Goal: Information Seeking & Learning: Learn about a topic

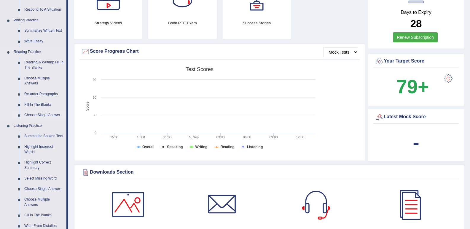
scroll to position [148, 0]
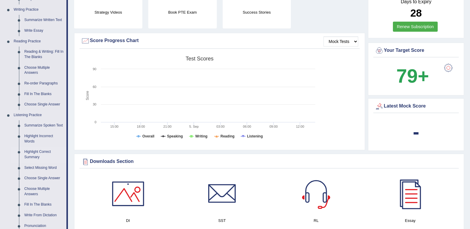
click at [41, 152] on link "Highlight Correct Summary" at bounding box center [44, 155] width 45 height 16
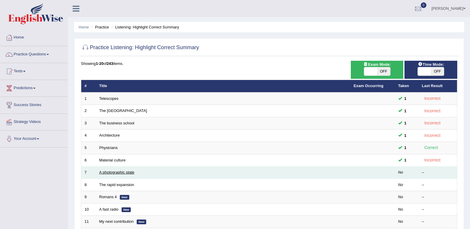
click at [124, 172] on link "A photographic plate" at bounding box center [116, 172] width 35 height 4
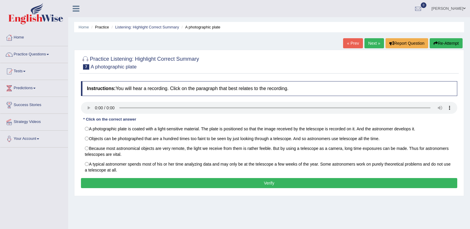
click at [153, 205] on div "Home Practice Listening: Highlight Correct Summary A photographic plate « Prev …" at bounding box center [269, 148] width 402 height 297
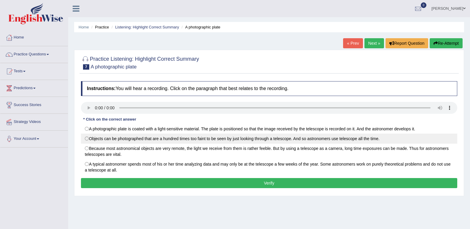
click at [87, 141] on label "Objects can be photographed that are a hundred times too faint to be seen by ju…" at bounding box center [269, 139] width 376 height 10
radio input "true"
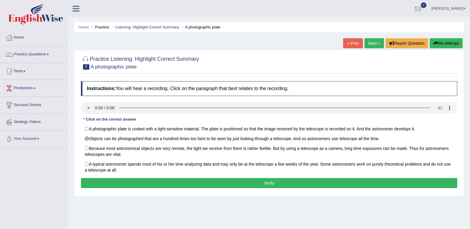
click at [152, 186] on button "Verify" at bounding box center [269, 183] width 376 height 10
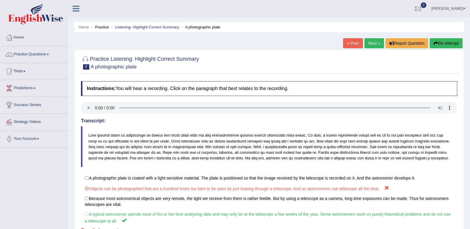
click at [372, 41] on link "Next »" at bounding box center [374, 43] width 20 height 10
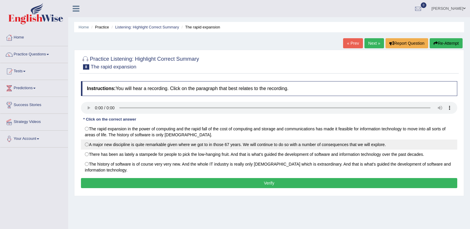
click at [90, 147] on label "A major new discipline is quite remarkable given where we got to in those 67 ye…" at bounding box center [269, 145] width 376 height 10
radio input "true"
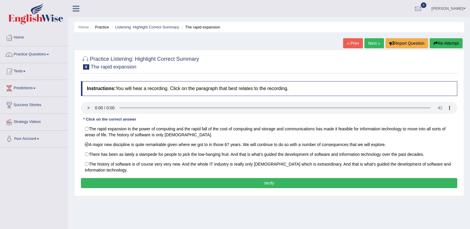
click at [238, 182] on button "Verify" at bounding box center [269, 183] width 376 height 10
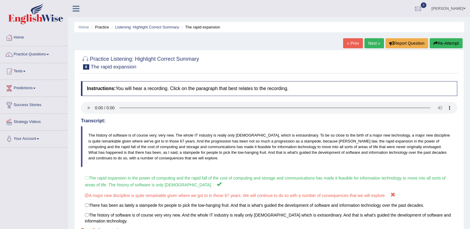
click at [376, 45] on link "Next »" at bounding box center [374, 43] width 20 height 10
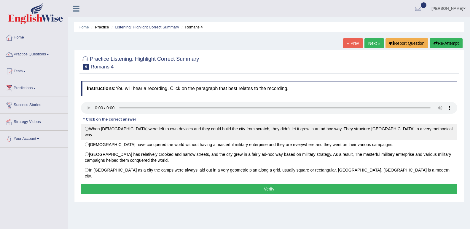
click at [92, 126] on label "When [DEMOGRAPHIC_DATA] were left to own devices and they could build the city …" at bounding box center [269, 132] width 376 height 16
radio input "true"
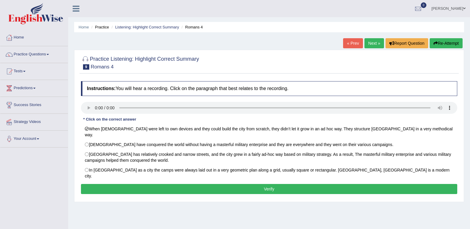
click at [283, 184] on button "Verify" at bounding box center [269, 189] width 376 height 10
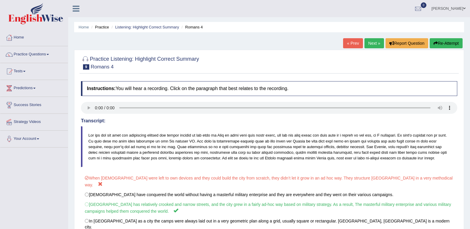
click at [368, 46] on link "Next »" at bounding box center [374, 43] width 20 height 10
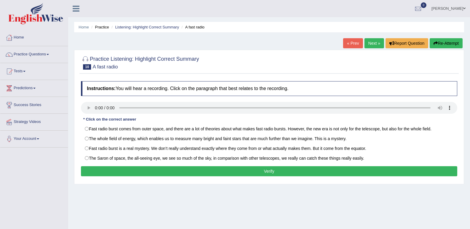
click at [99, 38] on div "Home Practice Listening: Highlight Correct Summary A fast radio « Prev Next » R…" at bounding box center [269, 148] width 402 height 297
click at [85, 58] on div at bounding box center [85, 59] width 9 height 9
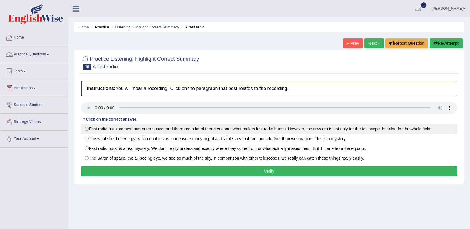
click at [87, 132] on label "Fast radio burst comes from outer space, and there are a lot of theories about …" at bounding box center [269, 129] width 376 height 10
radio input "true"
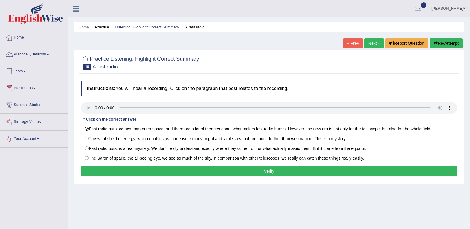
click at [175, 172] on button "Verify" at bounding box center [269, 171] width 376 height 10
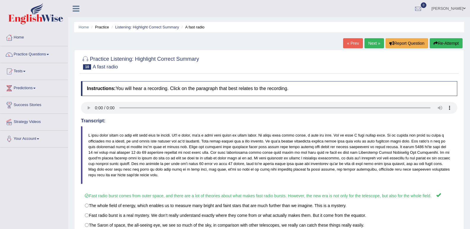
click at [370, 48] on link "Next »" at bounding box center [374, 43] width 20 height 10
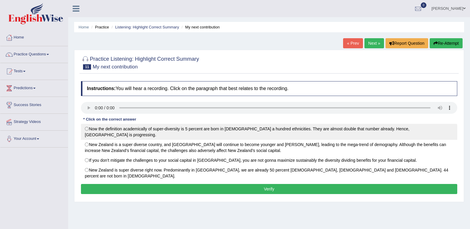
click at [90, 132] on label "Now the definition academically of super-diversity is 5 percent are born in New…" at bounding box center [269, 132] width 376 height 16
radio input "true"
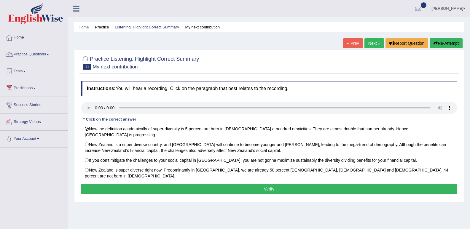
click at [141, 184] on button "Verify" at bounding box center [269, 189] width 376 height 10
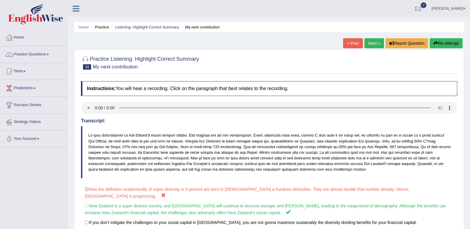
click at [368, 46] on link "Next »" at bounding box center [374, 43] width 20 height 10
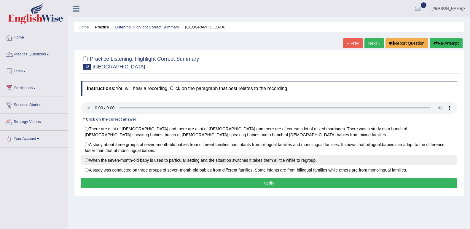
click at [87, 161] on label "When the seven-month-old baby is used to particular setting and the situation s…" at bounding box center [269, 160] width 376 height 10
radio input "true"
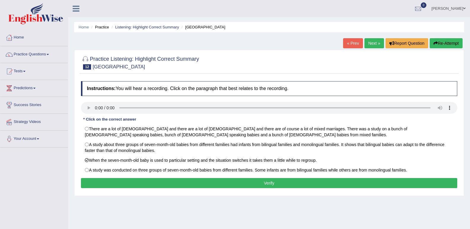
click at [111, 181] on button "Verify" at bounding box center [269, 183] width 376 height 10
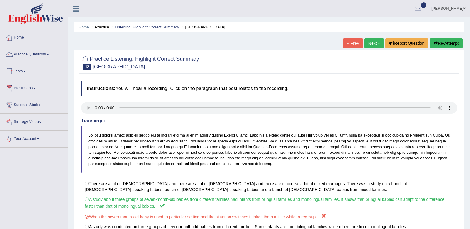
click at [364, 43] on link "Next »" at bounding box center [374, 43] width 20 height 10
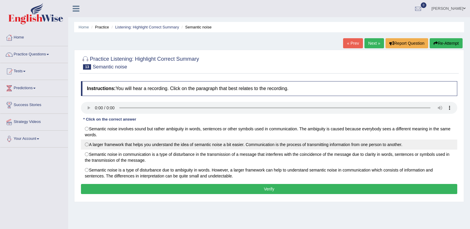
click at [92, 145] on label "A larger framework that helps you understand the idea of semantic noise a bit e…" at bounding box center [269, 145] width 376 height 10
radio input "true"
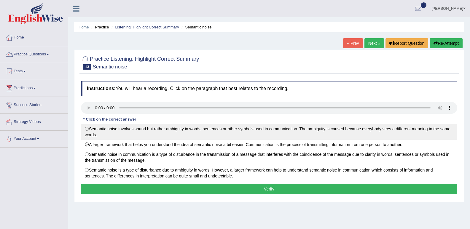
click at [90, 128] on label "Semantic noise involves sound but rather ambiguity in words, sentences or other…" at bounding box center [269, 132] width 376 height 16
radio input "true"
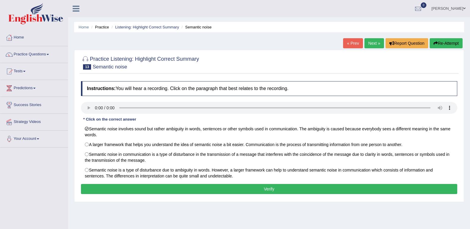
click at [182, 187] on button "Verify" at bounding box center [269, 189] width 376 height 10
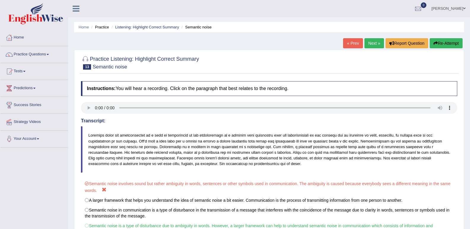
click at [376, 40] on link "Next »" at bounding box center [374, 43] width 20 height 10
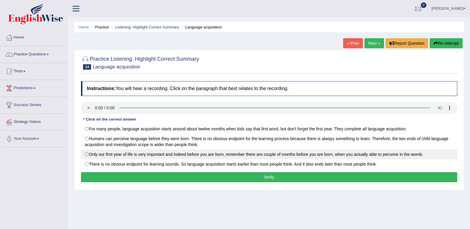
click at [184, 152] on label "Only our first year of life is very important and indeed before you are born, r…" at bounding box center [269, 154] width 376 height 10
radio input "true"
click at [193, 152] on label "Only our first year of life is very important and indeed before you are born, r…" at bounding box center [269, 154] width 376 height 10
click at [195, 155] on label "Only our first year of life is very important and indeed before you are born, r…" at bounding box center [269, 154] width 376 height 10
click at [195, 156] on label "Only our first year of life is very important and indeed before you are born, r…" at bounding box center [269, 154] width 376 height 10
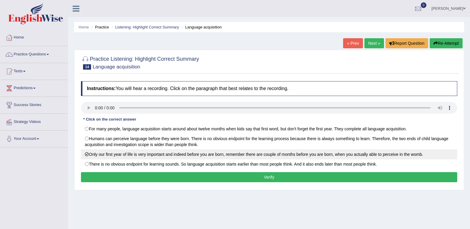
click at [195, 160] on label "Only our first year of life is very important and indeed before you are born, r…" at bounding box center [269, 154] width 376 height 10
click at [199, 159] on label "Only our first year of life is very important and indeed before you are born, r…" at bounding box center [269, 154] width 376 height 10
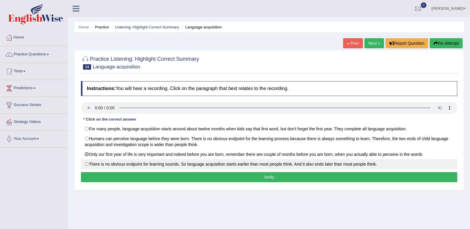
drag, startPoint x: 200, startPoint y: 160, endPoint x: 199, endPoint y: 164, distance: 4.0
click at [199, 164] on label "There is no obvious endpoint for learning sounds. So language acquisition start…" at bounding box center [269, 164] width 376 height 10
radio input "true"
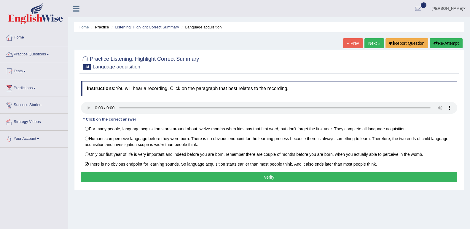
click at [189, 176] on button "Verify" at bounding box center [269, 177] width 376 height 10
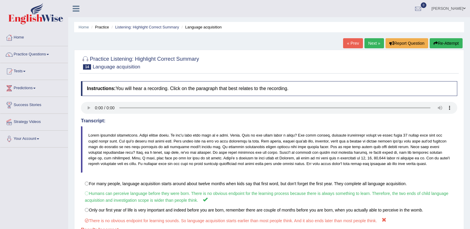
click at [370, 44] on link "Next »" at bounding box center [374, 43] width 20 height 10
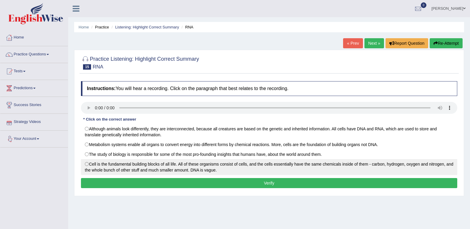
click at [85, 167] on label "Cell is the fundamental building blocks of all life. All of these organisms con…" at bounding box center [269, 167] width 376 height 16
radio input "true"
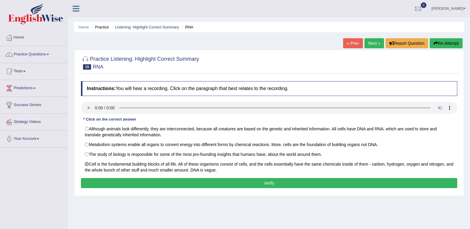
click at [113, 179] on button "Verify" at bounding box center [269, 183] width 376 height 10
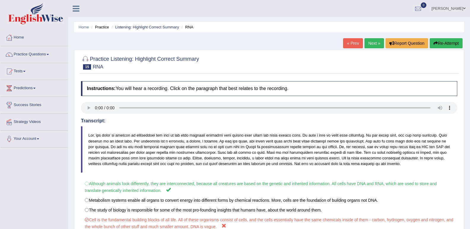
click at [370, 43] on link "Next »" at bounding box center [374, 43] width 20 height 10
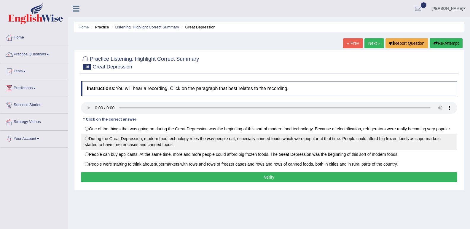
click at [87, 143] on label "During the Great Depression, modern food technology rules the way people eat, e…" at bounding box center [269, 142] width 376 height 16
radio input "true"
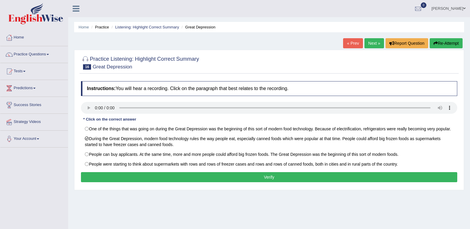
click at [146, 179] on button "Verify" at bounding box center [269, 177] width 376 height 10
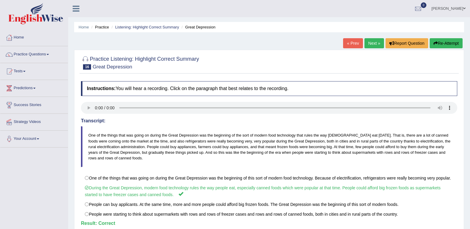
click at [369, 45] on link "Next »" at bounding box center [374, 43] width 20 height 10
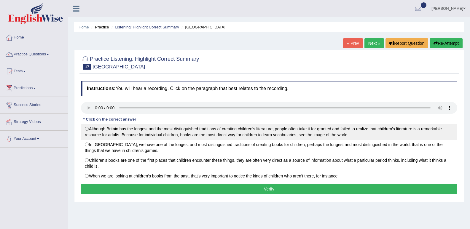
click at [85, 130] on label "Although Britain has the longest and the most distinguished traditions of creat…" at bounding box center [269, 132] width 376 height 16
radio input "true"
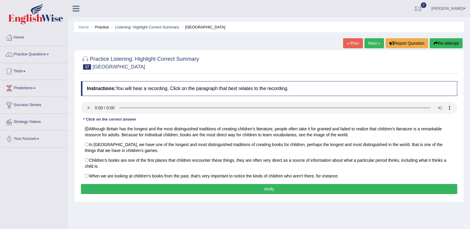
click at [179, 194] on button "Verify" at bounding box center [269, 189] width 376 height 10
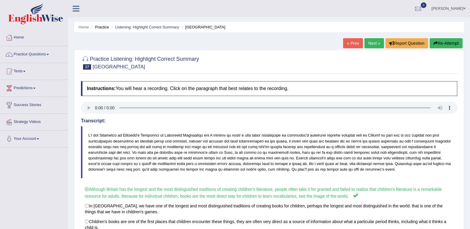
click at [375, 42] on link "Next »" at bounding box center [374, 43] width 20 height 10
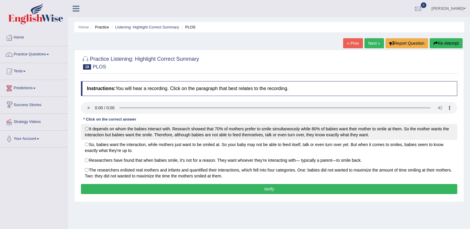
click at [91, 130] on label "It depends on whom the babies interact with. Research showed that 70% of mother…" at bounding box center [269, 132] width 376 height 16
radio input "true"
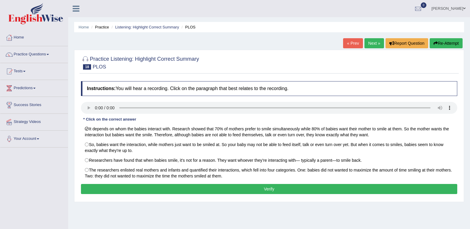
click at [171, 191] on button "Verify" at bounding box center [269, 189] width 376 height 10
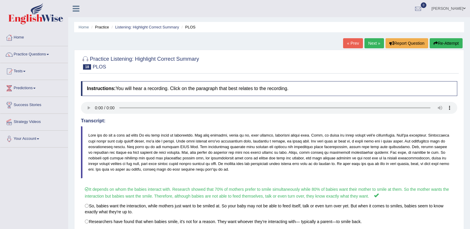
drag, startPoint x: 371, startPoint y: 41, endPoint x: 367, endPoint y: 42, distance: 3.6
click at [371, 42] on link "Next »" at bounding box center [374, 43] width 20 height 10
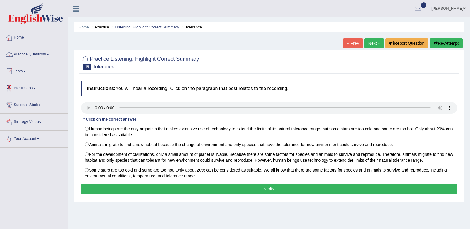
click at [70, 84] on div "Home Practice Listening: Highlight Correct Summary Tolerance « Prev Next » Repo…" at bounding box center [269, 148] width 402 height 297
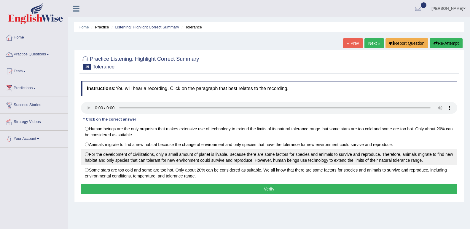
click at [90, 155] on label "For the development of civilizations, only a small amount of planet is livable.…" at bounding box center [269, 157] width 376 height 16
radio input "true"
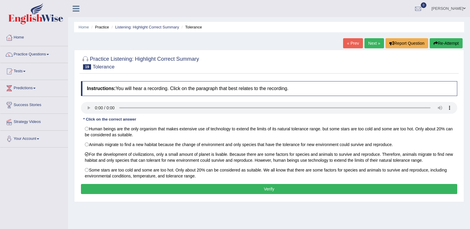
click at [207, 185] on button "Verify" at bounding box center [269, 189] width 376 height 10
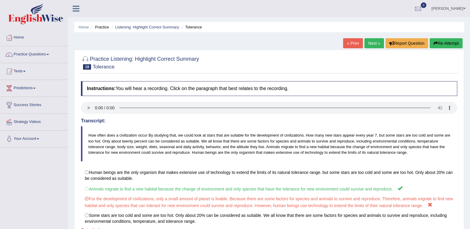
click at [373, 41] on link "Next »" at bounding box center [374, 43] width 20 height 10
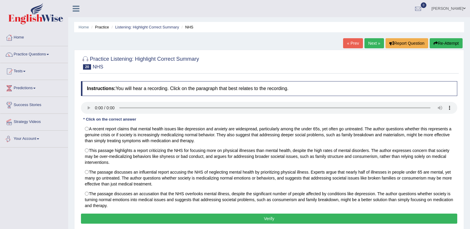
click at [79, 132] on div "Practice Listening: Highlight Correct Summary 20 NHS Instructions: You will hea…" at bounding box center [269, 141] width 390 height 182
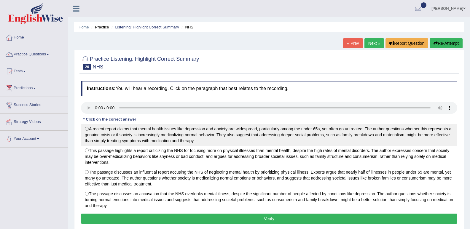
click at [85, 133] on label "A recent report claims that mental health issues like depression and anxiety ar…" at bounding box center [269, 135] width 376 height 22
radio input "true"
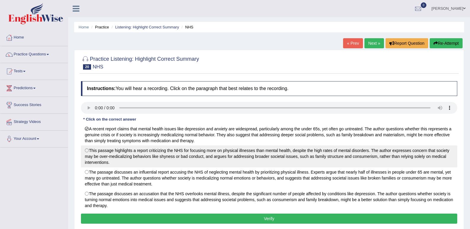
click at [88, 148] on label "This passage highlights a report criticizing the NHS for focusing more on physi…" at bounding box center [269, 157] width 376 height 22
radio input "true"
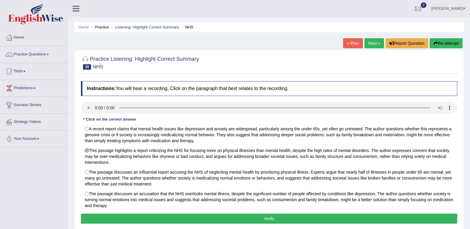
click at [230, 217] on button "Verify" at bounding box center [269, 219] width 376 height 10
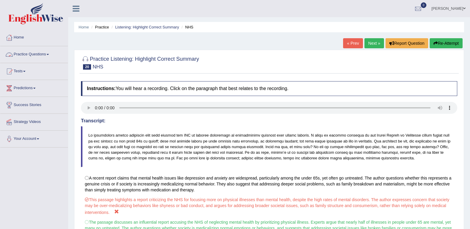
click at [38, 54] on link "Practice Questions" at bounding box center [34, 53] width 68 height 15
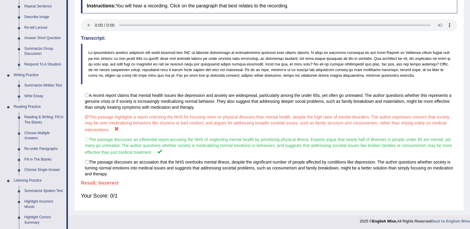
scroll to position [178, 0]
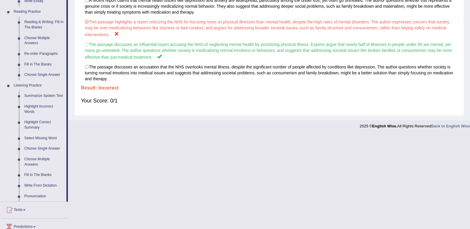
click at [42, 137] on link "Select Missing Word" at bounding box center [44, 138] width 45 height 11
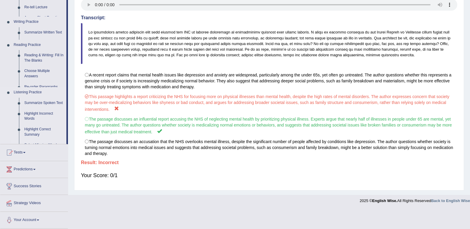
scroll to position [84, 0]
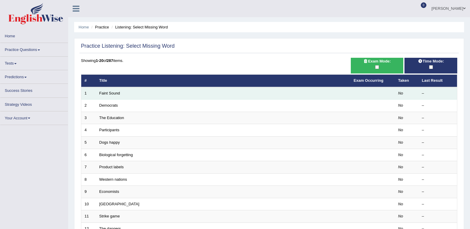
click at [134, 92] on td "Faint Sound" at bounding box center [223, 93] width 254 height 12
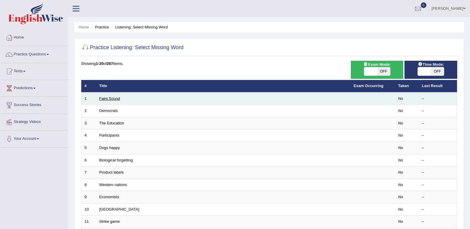
click at [114, 98] on link "Faint Sound" at bounding box center [109, 98] width 21 height 4
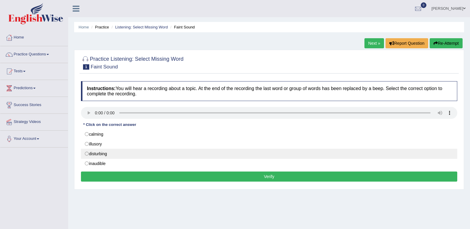
click at [87, 156] on label "disturbing" at bounding box center [269, 154] width 376 height 10
radio input "true"
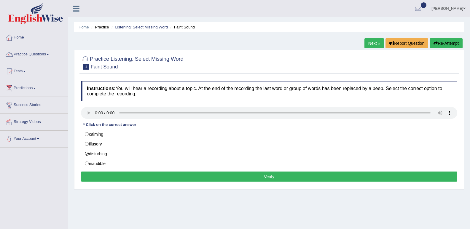
click at [193, 173] on button "Verify" at bounding box center [269, 177] width 376 height 10
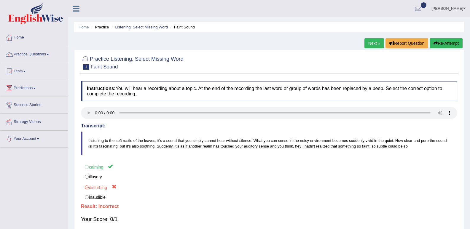
click at [366, 43] on link "Next »" at bounding box center [374, 43] width 20 height 10
click at [371, 46] on link "Next »" at bounding box center [374, 43] width 20 height 10
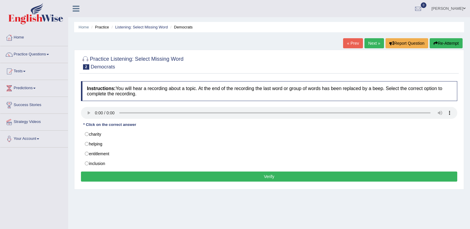
click at [171, 209] on div "Home Practice Listening: Select Missing Word Democrats « Prev Next » Report Que…" at bounding box center [269, 148] width 402 height 297
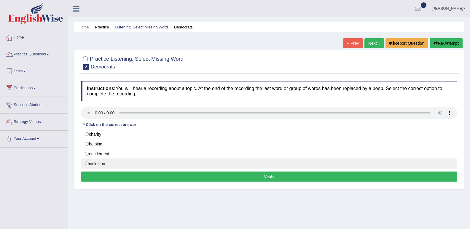
click at [87, 165] on label "inclusion" at bounding box center [269, 164] width 376 height 10
radio input "true"
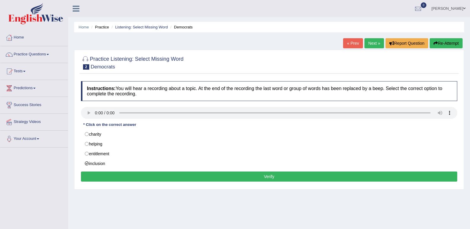
click at [124, 173] on button "Verify" at bounding box center [269, 177] width 376 height 10
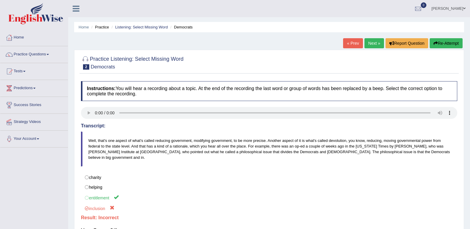
click at [368, 44] on link "Next »" at bounding box center [374, 43] width 20 height 10
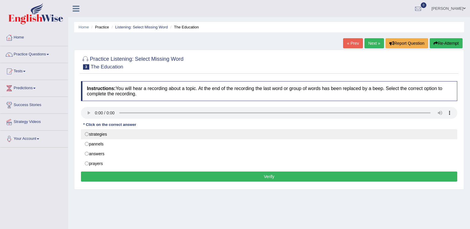
click at [101, 135] on label "strategies" at bounding box center [269, 134] width 376 height 10
radio input "true"
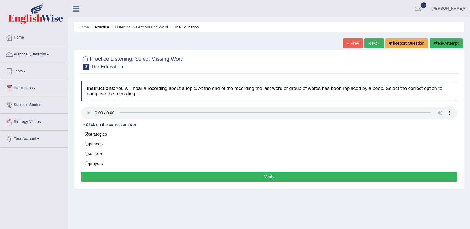
click at [253, 176] on button "Verify" at bounding box center [269, 177] width 376 height 10
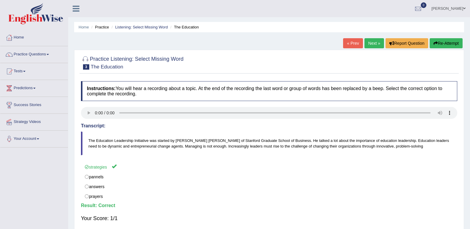
click at [365, 42] on link "Next »" at bounding box center [374, 43] width 20 height 10
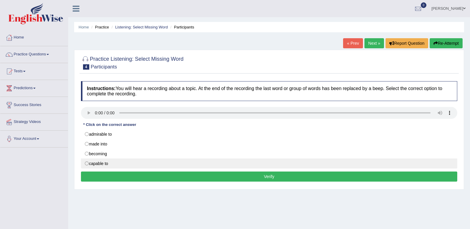
click at [90, 164] on label "capable to" at bounding box center [269, 164] width 376 height 10
radio input "true"
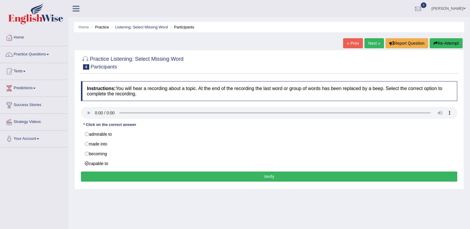
click at [143, 177] on button "Verify" at bounding box center [269, 177] width 376 height 10
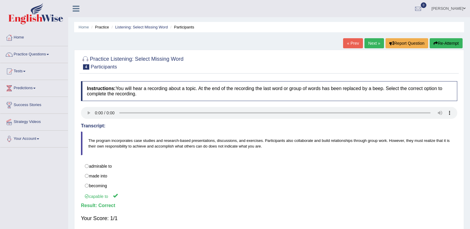
click at [374, 43] on link "Next »" at bounding box center [374, 43] width 20 height 10
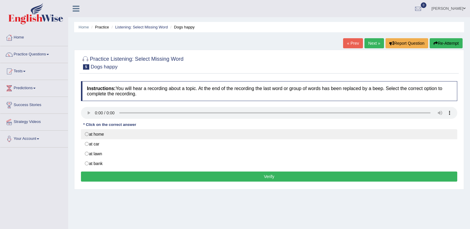
click at [91, 133] on label "at home" at bounding box center [269, 134] width 376 height 10
radio input "true"
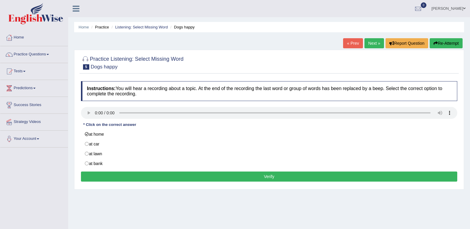
click at [194, 172] on button "Verify" at bounding box center [269, 177] width 376 height 10
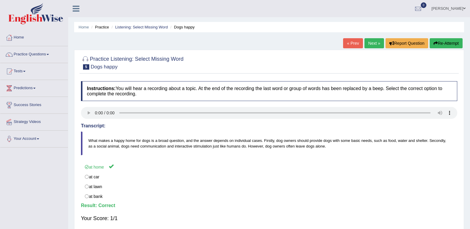
click at [367, 40] on link "Next »" at bounding box center [374, 43] width 20 height 10
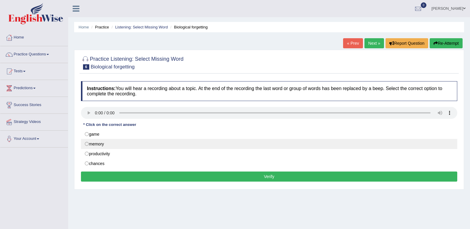
click at [85, 145] on label "memory" at bounding box center [269, 144] width 376 height 10
radio input "true"
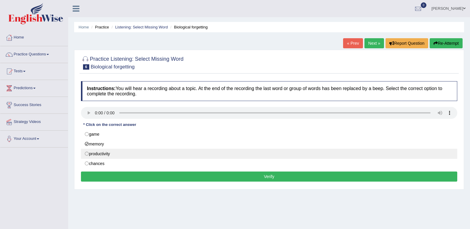
click at [88, 156] on label "productivity" at bounding box center [269, 154] width 376 height 10
radio input "true"
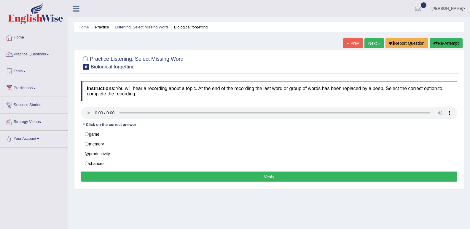
click at [179, 174] on button "Verify" at bounding box center [269, 177] width 376 height 10
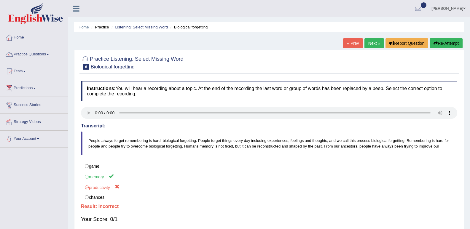
click at [368, 41] on link "Next »" at bounding box center [374, 43] width 20 height 10
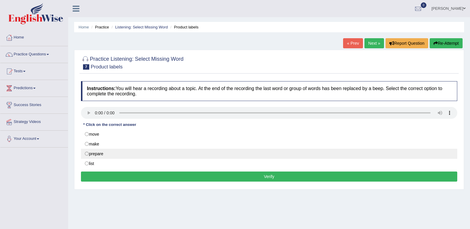
click at [86, 156] on label "prepare" at bounding box center [269, 154] width 376 height 10
radio input "true"
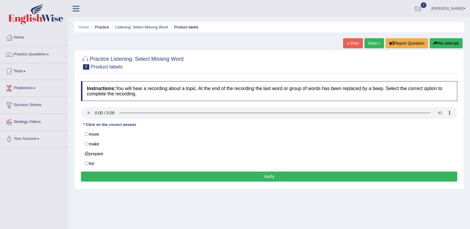
click at [141, 176] on button "Verify" at bounding box center [269, 177] width 376 height 10
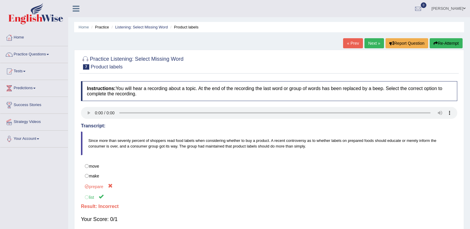
click at [367, 41] on link "Next »" at bounding box center [374, 43] width 20 height 10
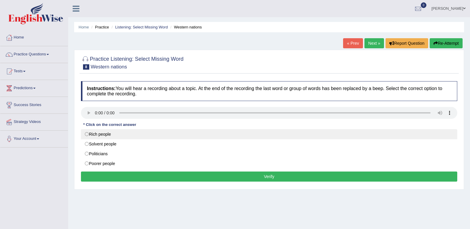
click at [88, 132] on label "Rich people" at bounding box center [269, 134] width 376 height 10
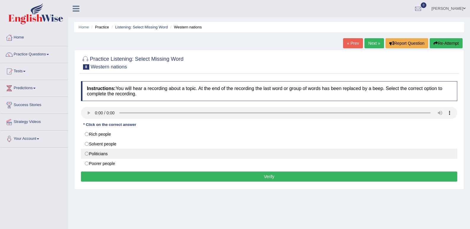
radio input "true"
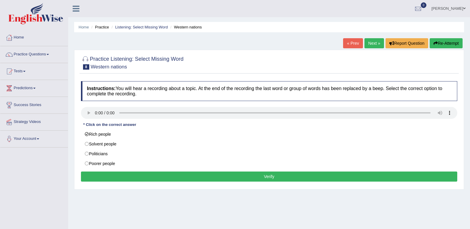
click at [135, 173] on button "Verify" at bounding box center [269, 177] width 376 height 10
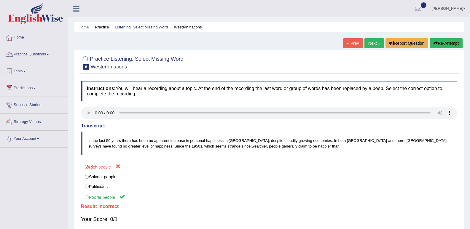
click at [369, 43] on link "Next »" at bounding box center [374, 43] width 20 height 10
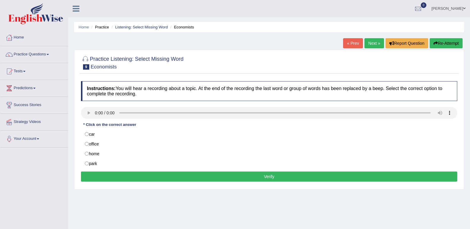
drag, startPoint x: 0, startPoint y: 146, endPoint x: 0, endPoint y: 171, distance: 25.2
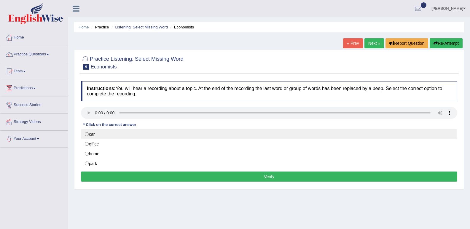
click at [87, 136] on label "car" at bounding box center [269, 134] width 376 height 10
radio input "true"
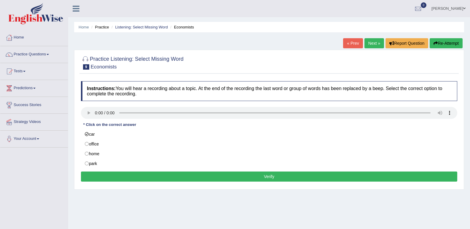
click at [127, 172] on button "Verify" at bounding box center [269, 177] width 376 height 10
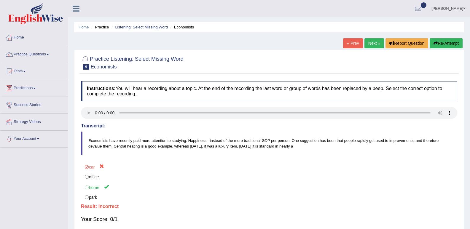
click at [371, 39] on link "Next »" at bounding box center [374, 43] width 20 height 10
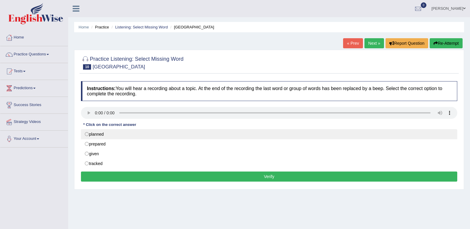
click at [89, 133] on label "planned" at bounding box center [269, 134] width 376 height 10
radio input "true"
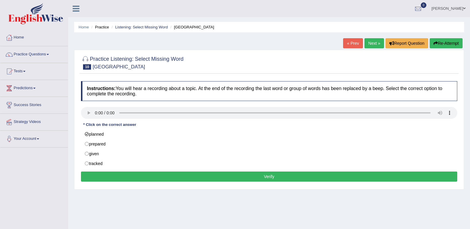
click at [120, 170] on div "Instructions: You will hear a recording about a topic. At the end of the record…" at bounding box center [268, 132] width 379 height 108
click at [125, 176] on button "Verify" at bounding box center [269, 177] width 376 height 10
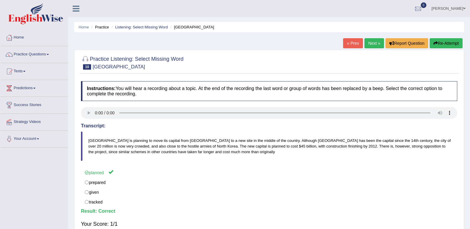
click at [376, 42] on link "Next »" at bounding box center [374, 43] width 20 height 10
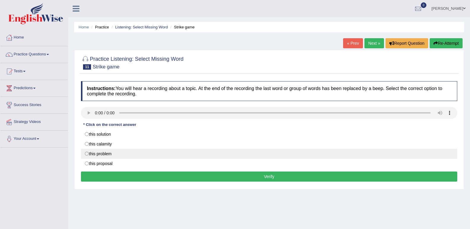
click at [89, 153] on label "this problem" at bounding box center [269, 154] width 376 height 10
radio input "true"
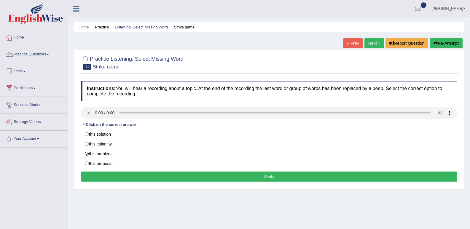
click at [139, 178] on button "Verify" at bounding box center [269, 177] width 376 height 10
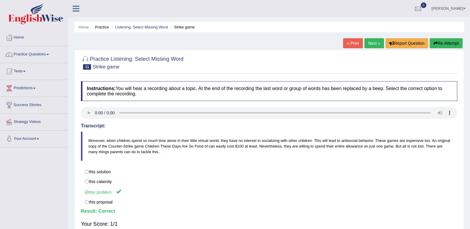
click at [369, 44] on link "Next »" at bounding box center [374, 43] width 20 height 10
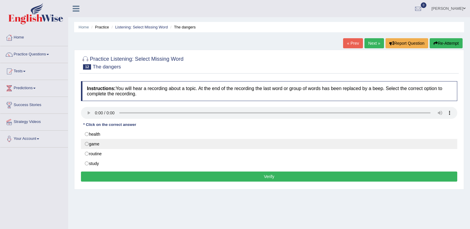
click at [93, 141] on label "game" at bounding box center [269, 144] width 376 height 10
radio input "true"
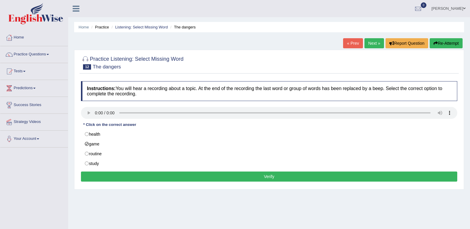
click at [167, 171] on div "Instructions: You will hear a recording about a topic. At the end of the record…" at bounding box center [268, 132] width 379 height 108
click at [175, 171] on div "Instructions: You will hear a recording about a topic. At the end of the record…" at bounding box center [268, 132] width 379 height 108
click at [181, 176] on button "Verify" at bounding box center [269, 177] width 376 height 10
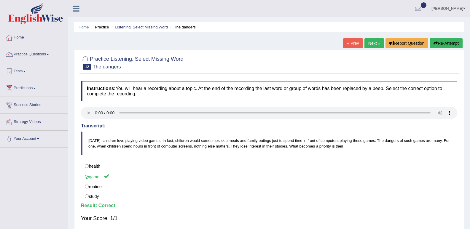
click at [371, 47] on link "Next »" at bounding box center [374, 43] width 20 height 10
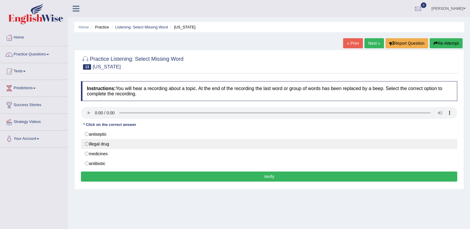
click at [94, 141] on label "illegal drug" at bounding box center [269, 144] width 376 height 10
radio input "true"
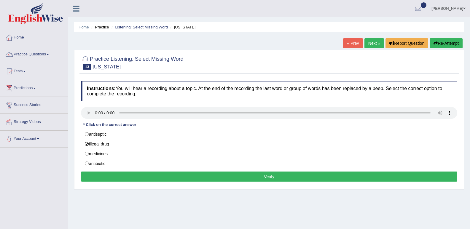
click at [167, 173] on button "Verify" at bounding box center [269, 177] width 376 height 10
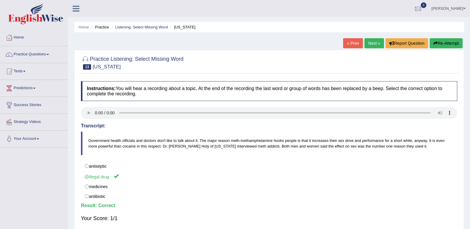
click at [367, 40] on link "Next »" at bounding box center [374, 43] width 20 height 10
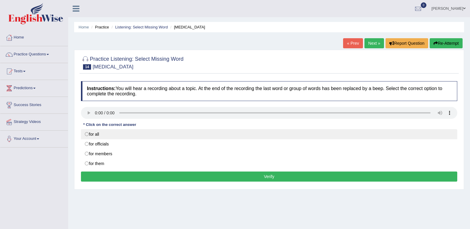
click at [96, 136] on label "for all" at bounding box center [269, 134] width 376 height 10
radio input "true"
click at [96, 136] on label "for all" at bounding box center [269, 134] width 376 height 10
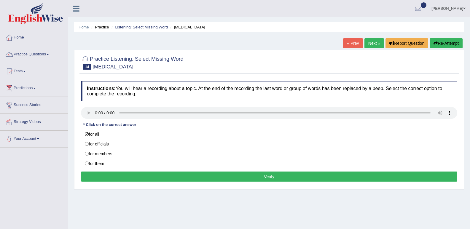
click at [200, 178] on button "Verify" at bounding box center [269, 177] width 376 height 10
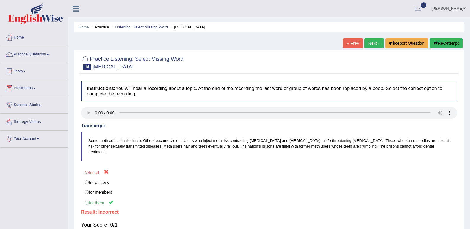
click at [374, 42] on link "Next »" at bounding box center [374, 43] width 20 height 10
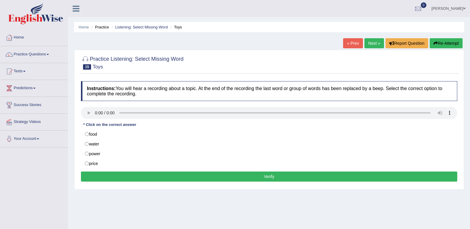
drag, startPoint x: 0, startPoint y: 241, endPoint x: 217, endPoint y: 32, distance: 301.0
click at [217, 32] on ul "Home Practice Listening: Select Missing Word Toys" at bounding box center [269, 27] width 390 height 10
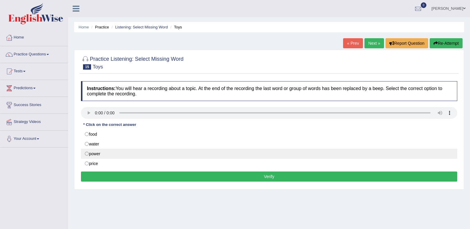
click at [114, 154] on label "power" at bounding box center [269, 154] width 376 height 10
radio input "true"
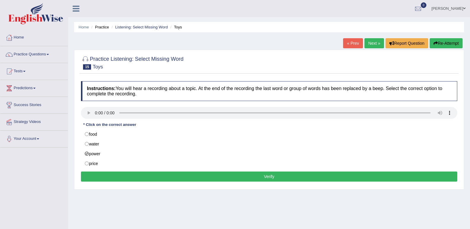
click at [192, 177] on button "Verify" at bounding box center [269, 177] width 376 height 10
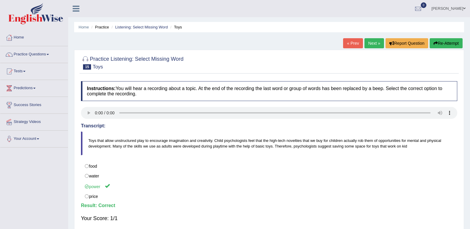
click at [375, 41] on link "Next »" at bounding box center [374, 43] width 20 height 10
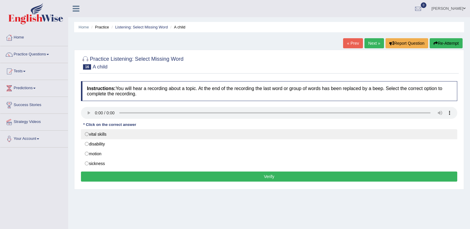
click at [101, 136] on label "vital skills" at bounding box center [269, 134] width 376 height 10
radio input "true"
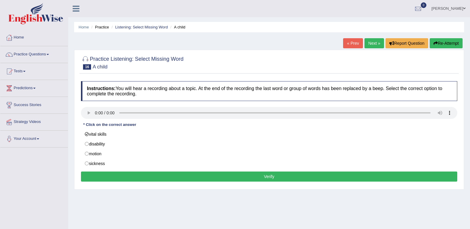
click at [181, 176] on button "Verify" at bounding box center [269, 177] width 376 height 10
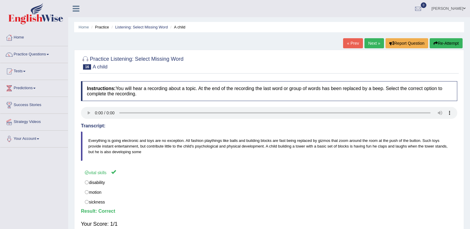
click at [374, 44] on link "Next »" at bounding box center [374, 43] width 20 height 10
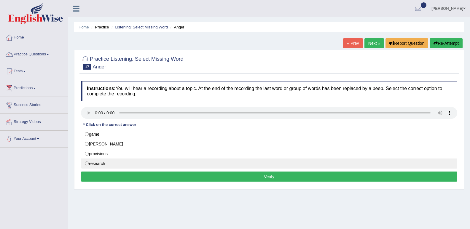
click at [98, 161] on label "research" at bounding box center [269, 164] width 376 height 10
radio input "true"
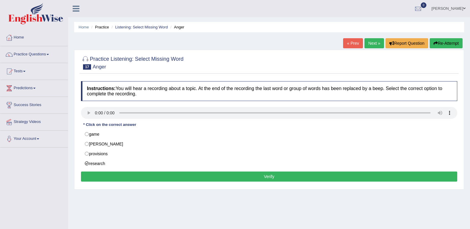
click at [271, 177] on button "Verify" at bounding box center [269, 177] width 376 height 10
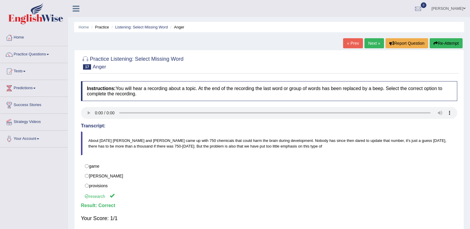
click at [367, 45] on link "Next »" at bounding box center [374, 43] width 20 height 10
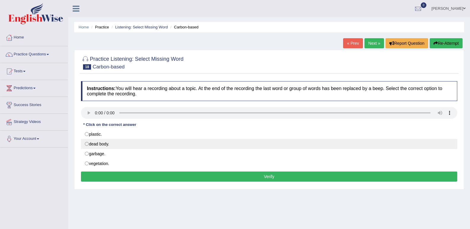
click at [98, 143] on label "dead body." at bounding box center [269, 144] width 376 height 10
radio input "true"
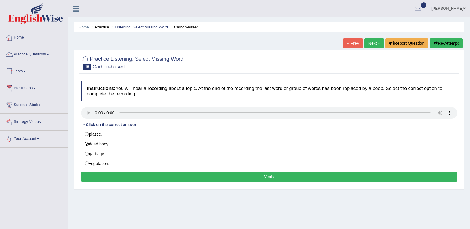
click at [211, 179] on button "Verify" at bounding box center [269, 177] width 376 height 10
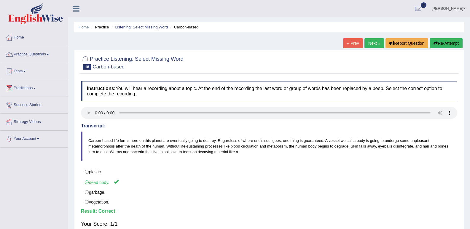
click at [369, 42] on link "Next »" at bounding box center [374, 43] width 20 height 10
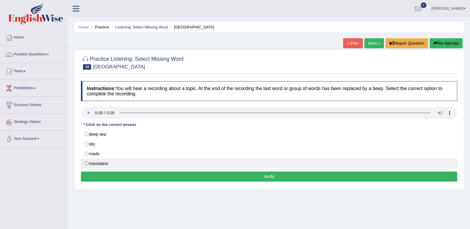
click at [93, 163] on label "mountains" at bounding box center [269, 164] width 376 height 10
radio input "true"
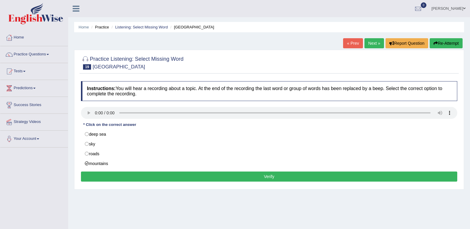
click at [131, 177] on button "Verify" at bounding box center [269, 177] width 376 height 10
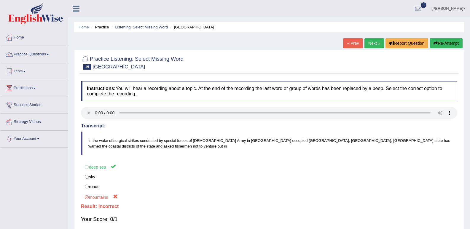
click at [371, 42] on link "Next »" at bounding box center [374, 43] width 20 height 10
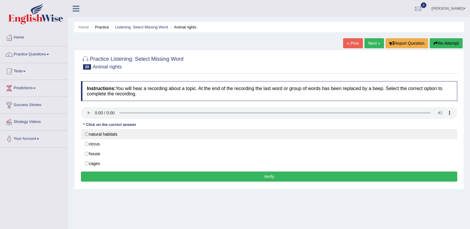
click at [82, 134] on label "natural habitats" at bounding box center [269, 134] width 376 height 10
radio input "true"
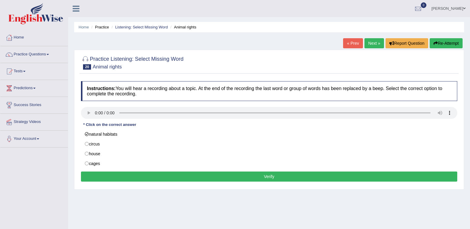
click at [194, 173] on button "Verify" at bounding box center [269, 177] width 376 height 10
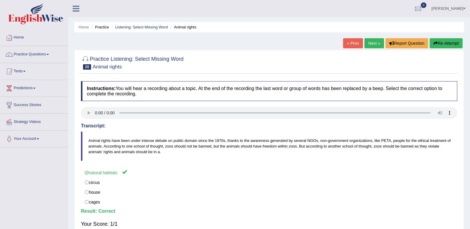
click at [368, 43] on link "Next »" at bounding box center [374, 43] width 20 height 10
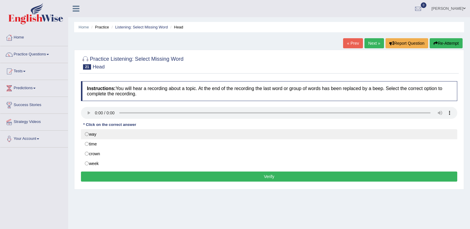
click at [112, 136] on label "way" at bounding box center [269, 134] width 376 height 10
radio input "true"
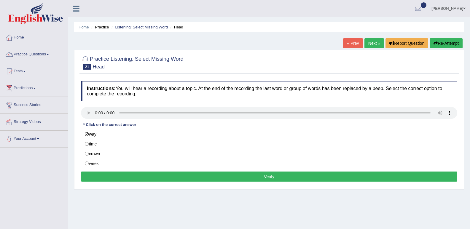
click at [147, 177] on button "Verify" at bounding box center [269, 177] width 376 height 10
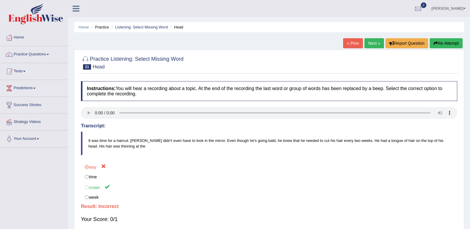
click at [369, 44] on link "Next »" at bounding box center [374, 43] width 20 height 10
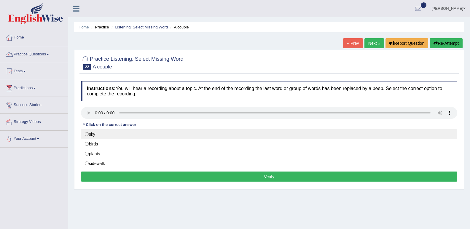
click at [86, 136] on label "sky" at bounding box center [269, 134] width 376 height 10
radio input "true"
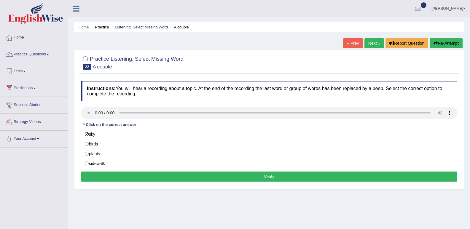
click at [174, 178] on button "Verify" at bounding box center [269, 177] width 376 height 10
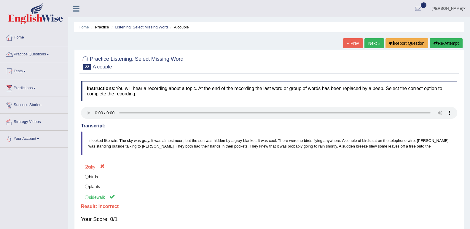
click at [370, 46] on link "Next »" at bounding box center [374, 43] width 20 height 10
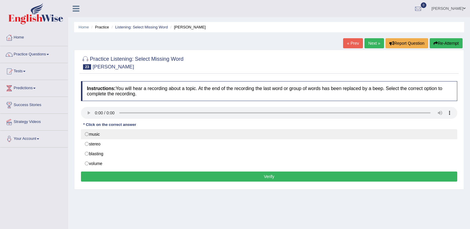
click at [82, 136] on label "music" at bounding box center [269, 134] width 376 height 10
radio input "true"
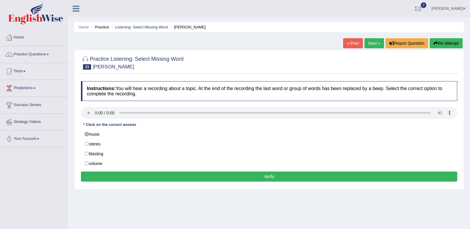
click at [197, 177] on button "Verify" at bounding box center [269, 177] width 376 height 10
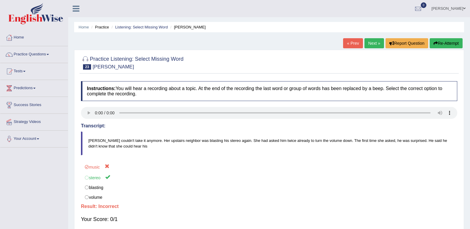
click at [375, 43] on link "Next »" at bounding box center [374, 43] width 20 height 10
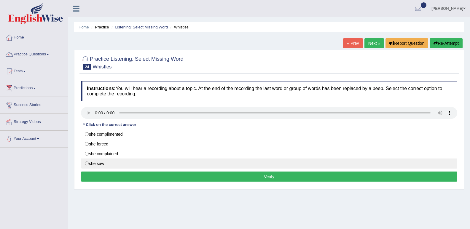
click at [88, 162] on label "she saw" at bounding box center [269, 164] width 376 height 10
radio input "true"
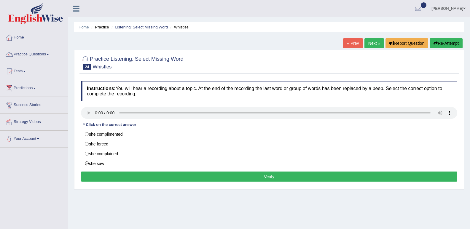
click at [128, 178] on button "Verify" at bounding box center [269, 177] width 376 height 10
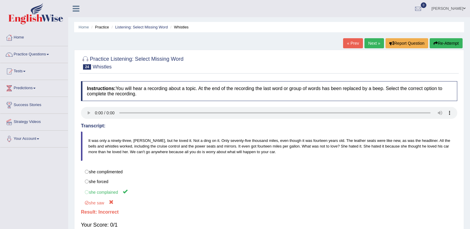
click at [372, 44] on link "Next »" at bounding box center [374, 43] width 20 height 10
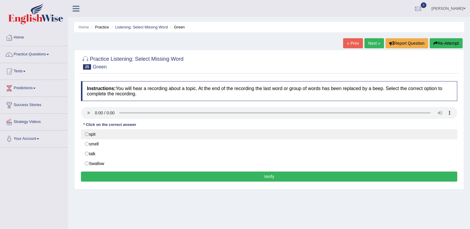
click at [89, 136] on label "spit" at bounding box center [269, 134] width 376 height 10
radio input "true"
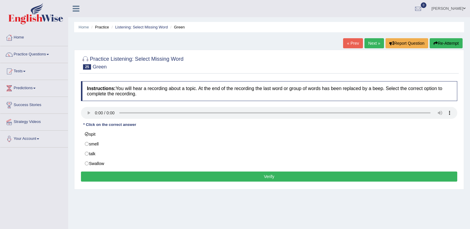
click at [162, 177] on button "Verify" at bounding box center [269, 177] width 376 height 10
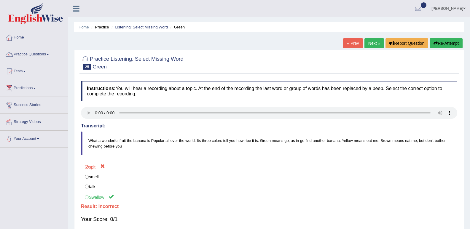
click at [371, 45] on link "Next »" at bounding box center [374, 43] width 20 height 10
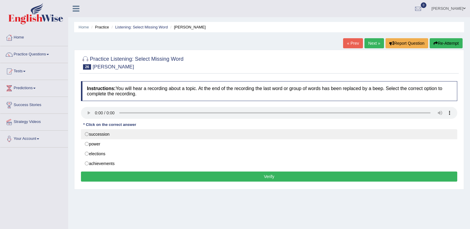
click at [86, 137] on label "succession" at bounding box center [269, 134] width 376 height 10
radio input "true"
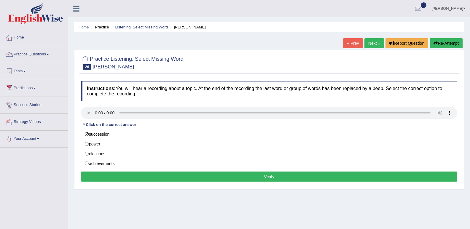
click at [212, 175] on button "Verify" at bounding box center [269, 177] width 376 height 10
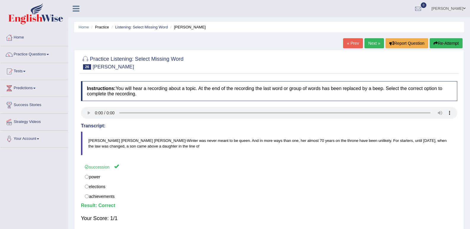
click at [367, 41] on link "Next »" at bounding box center [374, 43] width 20 height 10
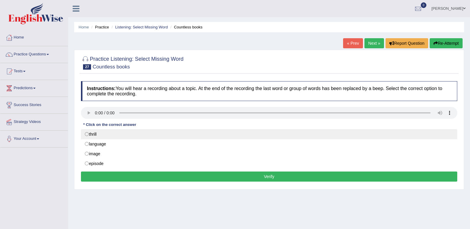
click at [90, 131] on label "thrill" at bounding box center [269, 134] width 376 height 10
radio input "true"
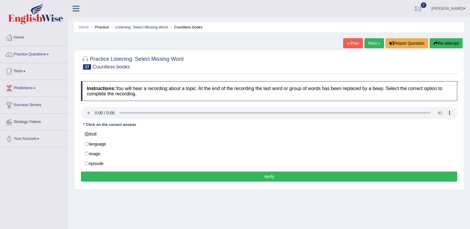
click at [240, 176] on button "Verify" at bounding box center [269, 177] width 376 height 10
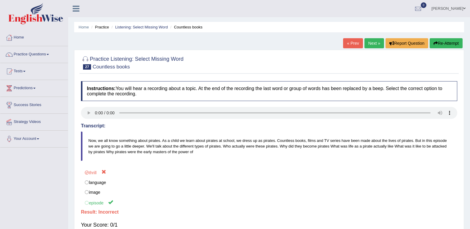
click at [367, 42] on link "Next »" at bounding box center [374, 43] width 20 height 10
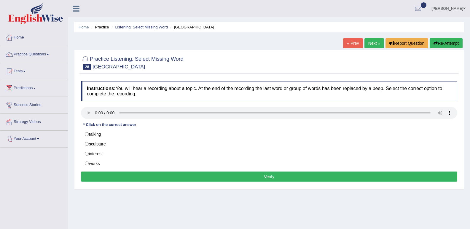
click at [80, 109] on div "Instructions: You will hear a recording about a topic. At the end of the record…" at bounding box center [268, 132] width 379 height 108
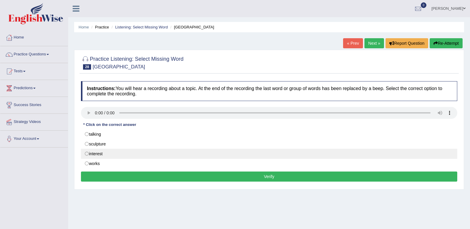
click at [89, 151] on label "interest" at bounding box center [269, 154] width 376 height 10
radio input "true"
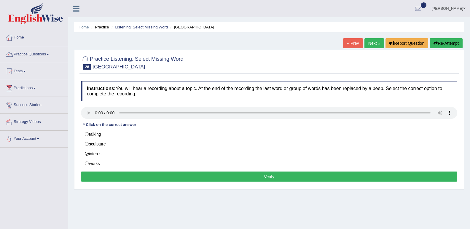
click at [165, 179] on button "Verify" at bounding box center [269, 177] width 376 height 10
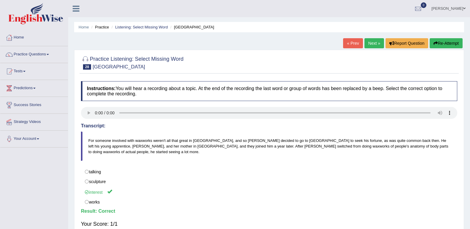
click at [374, 39] on link "Next »" at bounding box center [374, 43] width 20 height 10
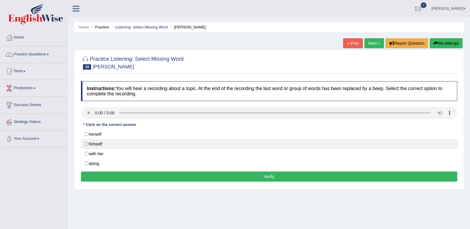
click at [90, 146] on label "himself" at bounding box center [269, 144] width 376 height 10
radio input "true"
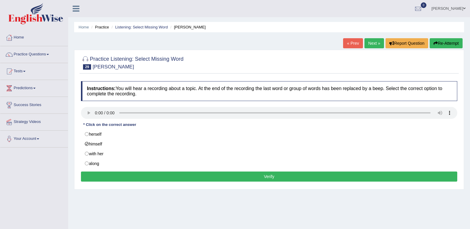
click at [189, 182] on div "Instructions: You will hear a recording about a topic. At the end of the record…" at bounding box center [268, 132] width 379 height 108
click at [189, 180] on button "Verify" at bounding box center [269, 177] width 376 height 10
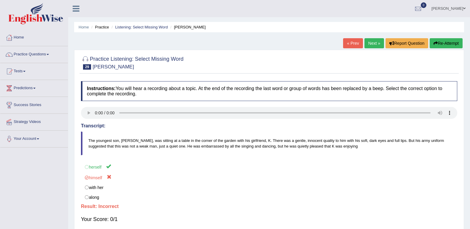
click at [375, 44] on link "Next »" at bounding box center [374, 43] width 20 height 10
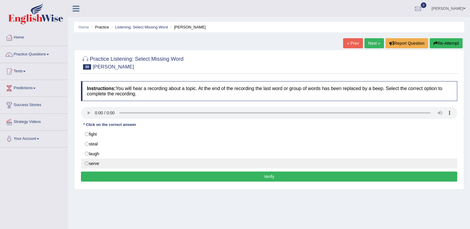
click at [98, 159] on label "serve" at bounding box center [269, 164] width 376 height 10
radio input "true"
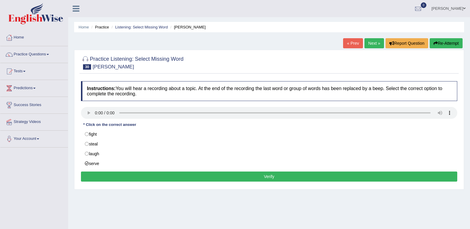
click at [210, 176] on button "Verify" at bounding box center [269, 177] width 376 height 10
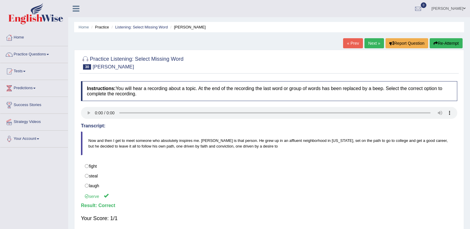
click at [370, 45] on link "Next »" at bounding box center [374, 43] width 20 height 10
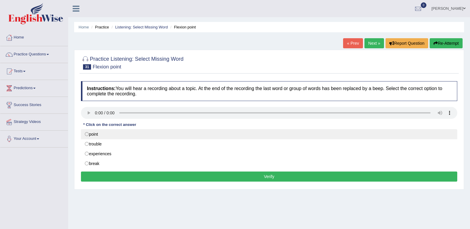
click at [117, 133] on label "point" at bounding box center [269, 134] width 376 height 10
radio input "true"
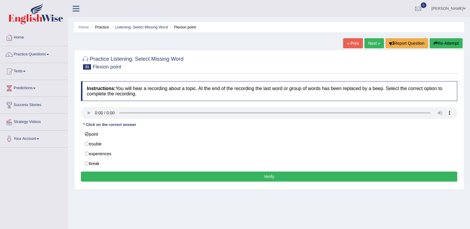
click at [251, 177] on button "Verify" at bounding box center [269, 177] width 376 height 10
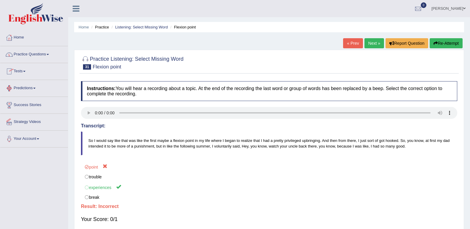
click at [48, 53] on link "Practice Questions" at bounding box center [34, 53] width 68 height 15
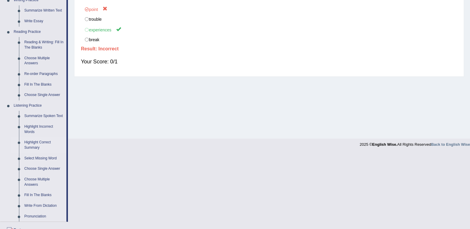
scroll to position [208, 0]
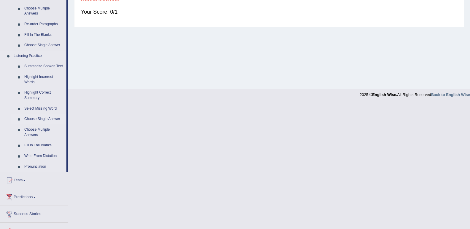
click at [50, 119] on link "Choose Single Answer" at bounding box center [44, 119] width 45 height 11
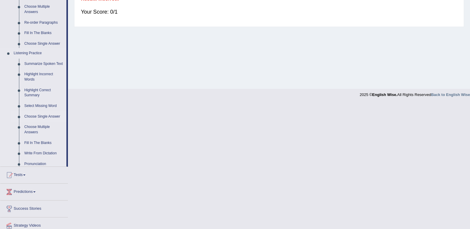
scroll to position [82, 0]
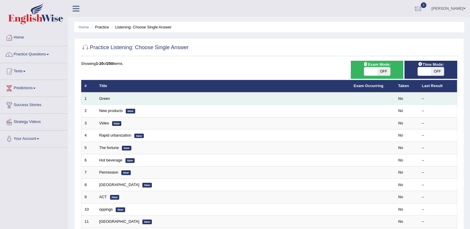
click at [110, 99] on td "Green" at bounding box center [223, 99] width 254 height 12
click at [100, 99] on link "Green" at bounding box center [104, 98] width 11 height 4
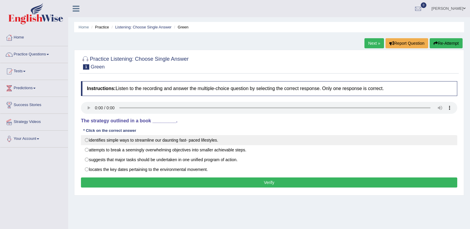
click at [114, 144] on label "identifies simple ways to streamline our daunting fast- paced lifestyles." at bounding box center [269, 140] width 376 height 10
radio input "true"
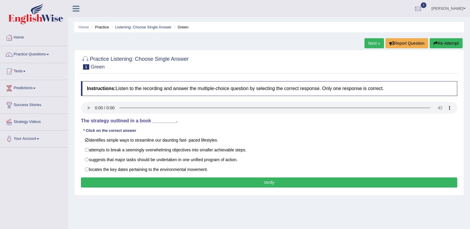
click at [165, 187] on button "Verify" at bounding box center [269, 183] width 376 height 10
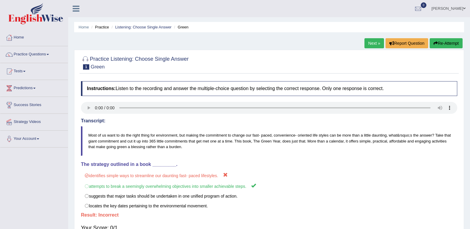
click at [374, 40] on link "Next »" at bounding box center [374, 43] width 20 height 10
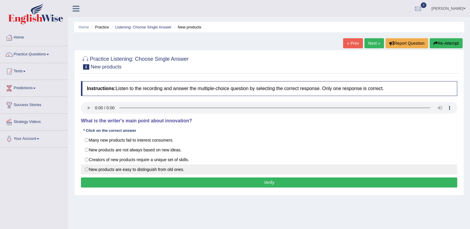
click at [97, 170] on label "New products are easy to distinguish from old ones." at bounding box center [269, 170] width 376 height 10
radio input "true"
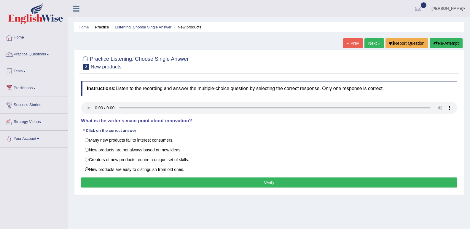
click at [114, 181] on button "Verify" at bounding box center [269, 183] width 376 height 10
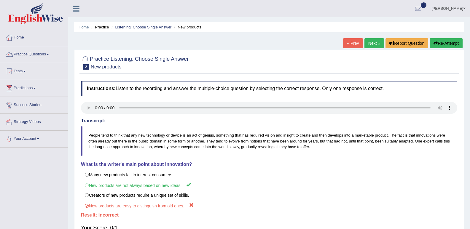
click at [366, 44] on link "Next »" at bounding box center [374, 43] width 20 height 10
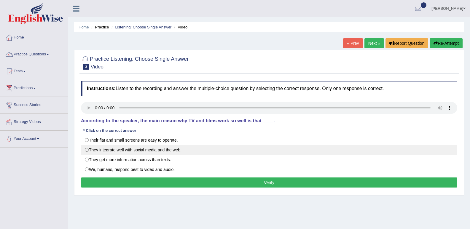
click at [101, 148] on label "They integrate well with social media and the web." at bounding box center [269, 150] width 376 height 10
radio input "true"
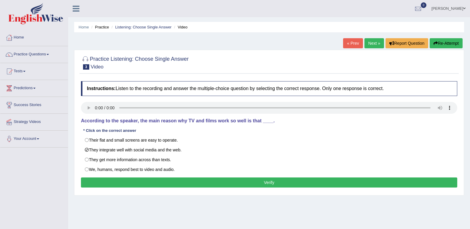
click at [128, 181] on button "Verify" at bounding box center [269, 183] width 376 height 10
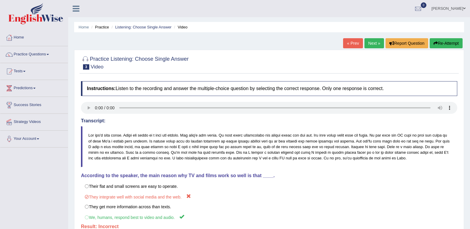
click at [369, 41] on link "Next »" at bounding box center [374, 43] width 20 height 10
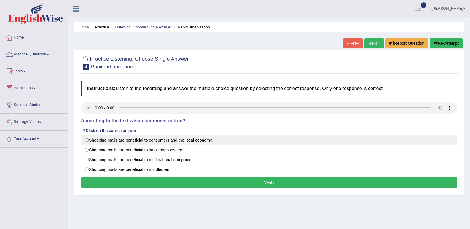
click at [87, 139] on label "Shopping malls are beneficial to consumers and the local economy." at bounding box center [269, 140] width 376 height 10
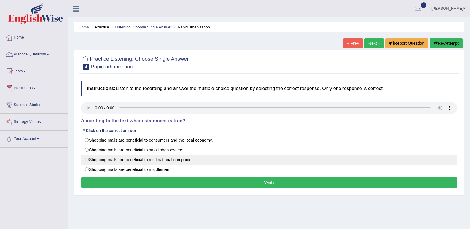
radio input "true"
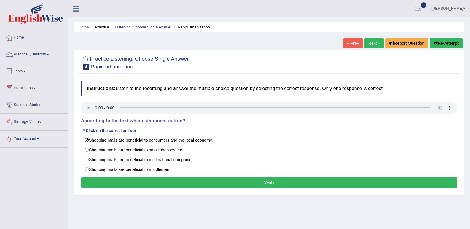
click at [152, 184] on button "Verify" at bounding box center [269, 183] width 376 height 10
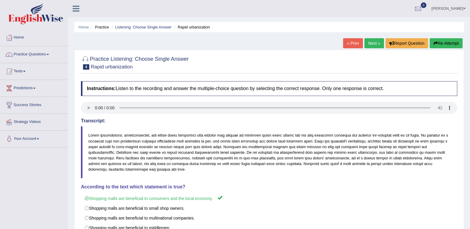
click at [366, 39] on link "Next »" at bounding box center [374, 43] width 20 height 10
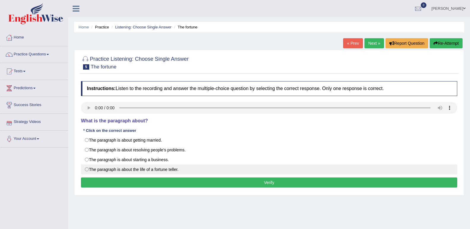
click at [118, 171] on label "The paragraph is about the life of a fortune teller." at bounding box center [269, 170] width 376 height 10
radio input "true"
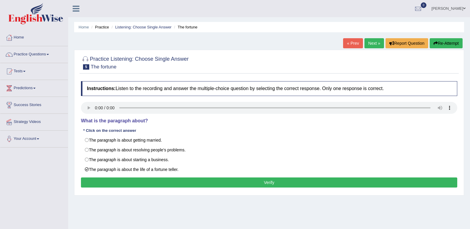
click at [141, 186] on button "Verify" at bounding box center [269, 183] width 376 height 10
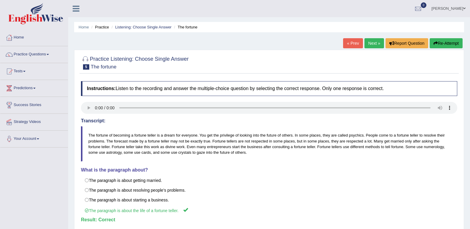
click at [379, 42] on link "Next »" at bounding box center [374, 43] width 20 height 10
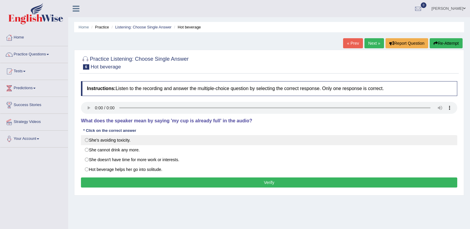
click at [123, 143] on label "She's avoiding toxicity." at bounding box center [269, 140] width 376 height 10
radio input "true"
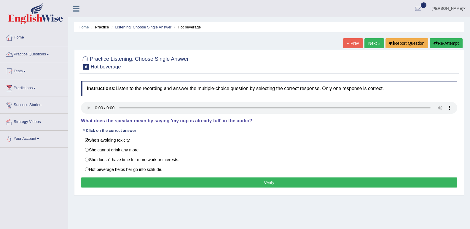
click at [127, 181] on button "Verify" at bounding box center [269, 183] width 376 height 10
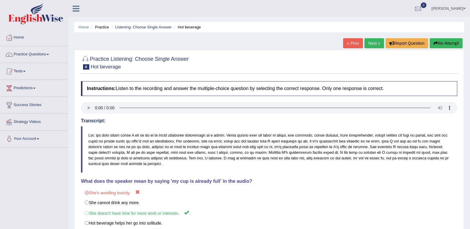
click at [375, 47] on link "Next »" at bounding box center [374, 43] width 20 height 10
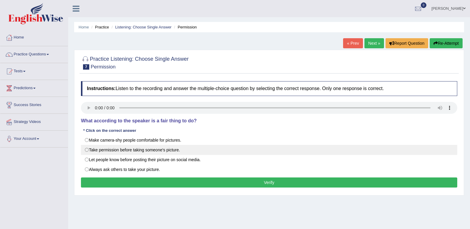
click at [118, 148] on label "Take permission before taking someone's picture." at bounding box center [269, 150] width 376 height 10
radio input "true"
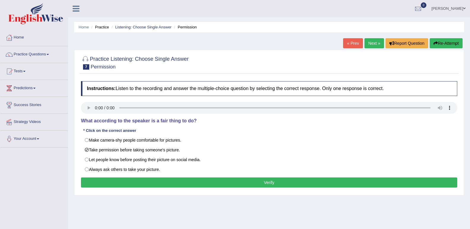
click at [130, 178] on button "Verify" at bounding box center [269, 183] width 376 height 10
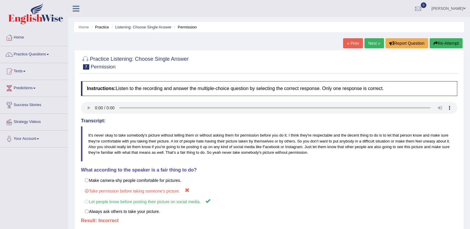
click at [374, 42] on link "Next »" at bounding box center [374, 43] width 20 height 10
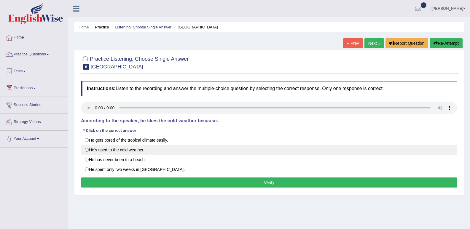
click at [120, 150] on label "He's used to the cold weather." at bounding box center [269, 150] width 376 height 10
radio input "true"
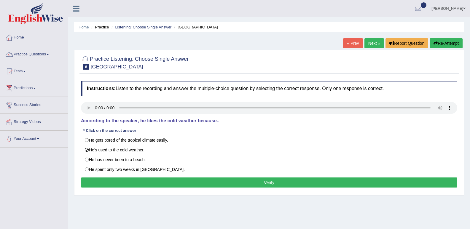
click at [168, 179] on button "Verify" at bounding box center [269, 183] width 376 height 10
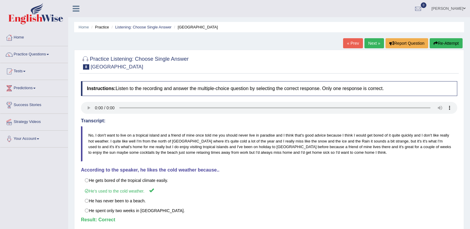
click at [377, 40] on link "Next »" at bounding box center [374, 43] width 20 height 10
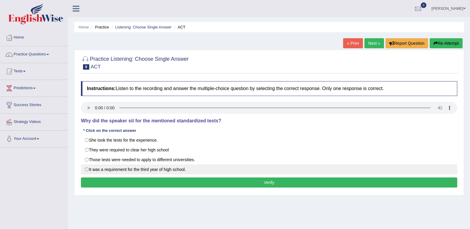
drag, startPoint x: 101, startPoint y: 159, endPoint x: 106, endPoint y: 169, distance: 11.5
click at [106, 169] on div "She took the tests for the experience. They were required to clear her high sch…" at bounding box center [269, 154] width 376 height 39
click at [106, 169] on label "It was a requirement for the third year of high school." at bounding box center [269, 170] width 376 height 10
radio input "true"
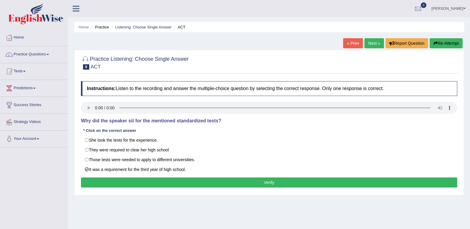
click at [125, 179] on button "Verify" at bounding box center [269, 183] width 376 height 10
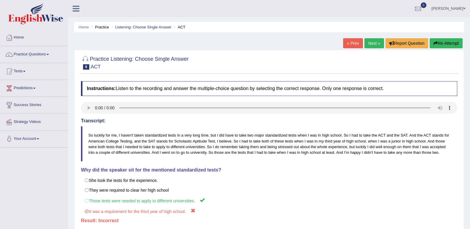
click at [373, 42] on link "Next »" at bounding box center [374, 43] width 20 height 10
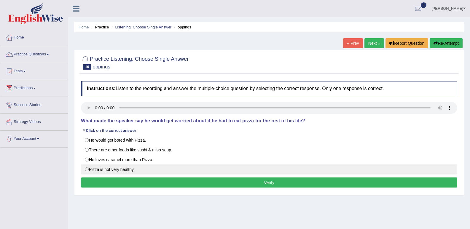
click at [135, 173] on label "Pizza is not very healthy." at bounding box center [269, 170] width 376 height 10
radio input "true"
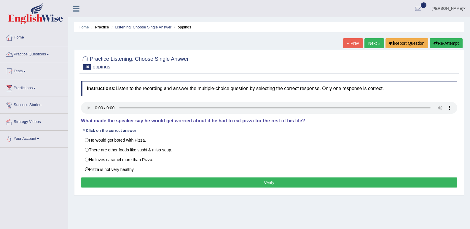
click at [165, 181] on button "Verify" at bounding box center [269, 183] width 376 height 10
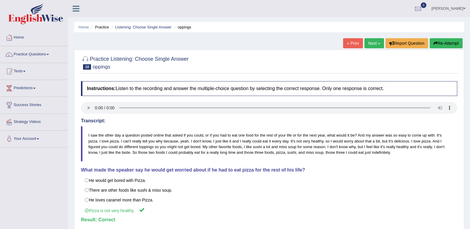
click at [371, 44] on link "Next »" at bounding box center [374, 43] width 20 height 10
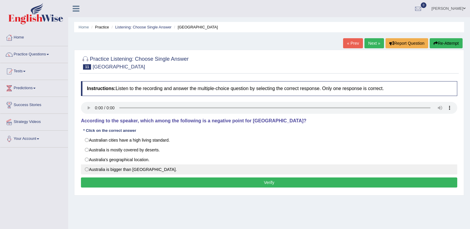
click at [113, 170] on label "Australia is bigger than Japan." at bounding box center [269, 170] width 376 height 10
radio input "true"
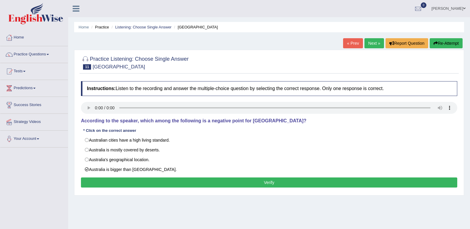
click at [129, 183] on button "Verify" at bounding box center [269, 183] width 376 height 10
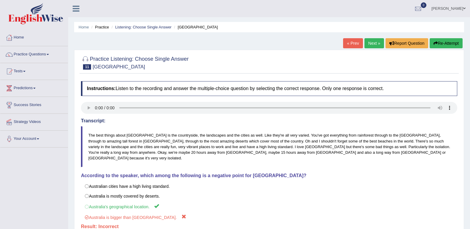
click at [368, 46] on link "Next »" at bounding box center [374, 43] width 20 height 10
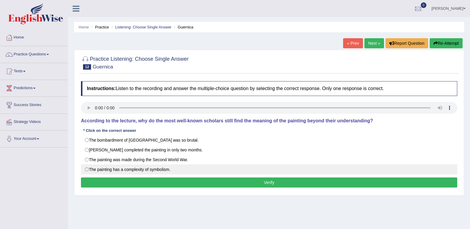
click at [90, 174] on label "The painting has a complexity of symbolism." at bounding box center [269, 170] width 376 height 10
radio input "true"
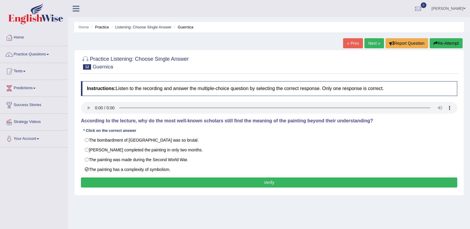
click at [91, 178] on button "Verify" at bounding box center [269, 183] width 376 height 10
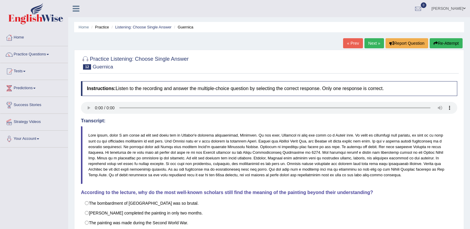
click at [368, 44] on link "Next »" at bounding box center [374, 43] width 20 height 10
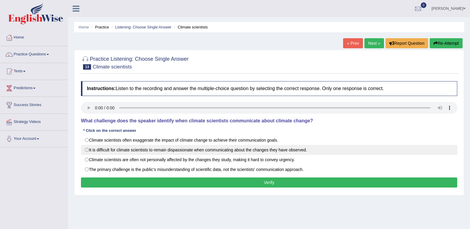
click at [88, 152] on label "It is difficult for climate scientists to remain dispassionate when communicati…" at bounding box center [269, 150] width 376 height 10
radio input "true"
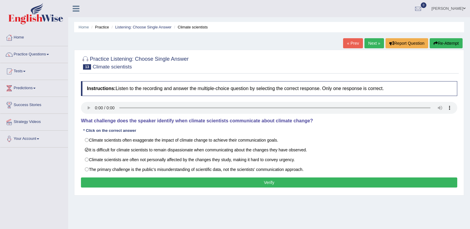
click at [158, 179] on button "Verify" at bounding box center [269, 183] width 376 height 10
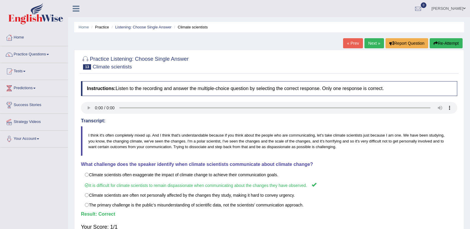
click at [367, 40] on link "Next »" at bounding box center [374, 43] width 20 height 10
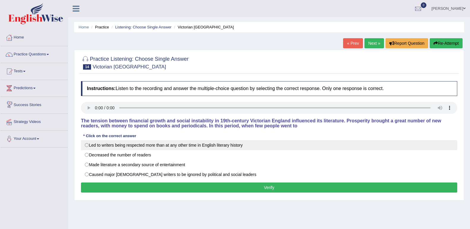
click at [91, 146] on label "Led to writers being respected more than at any other time in English literary …" at bounding box center [269, 145] width 376 height 10
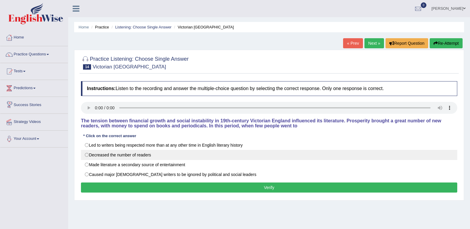
radio input "true"
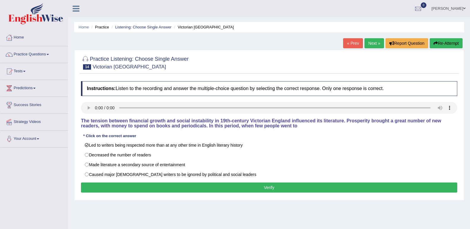
click at [151, 184] on button "Verify" at bounding box center [269, 188] width 376 height 10
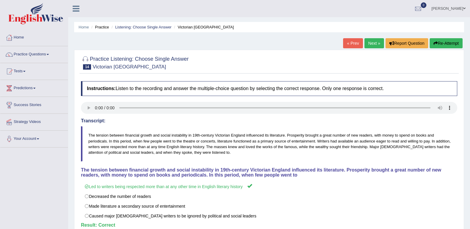
click at [375, 42] on link "Next »" at bounding box center [374, 43] width 20 height 10
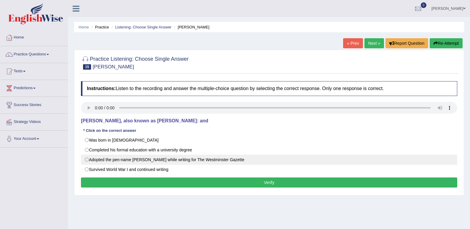
click at [114, 158] on label "Adopted the pen-name Saki while writing for The Westminster Gazette" at bounding box center [269, 160] width 376 height 10
radio input "true"
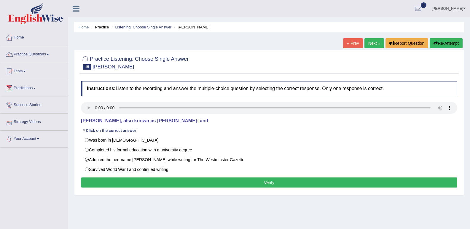
click at [138, 183] on button "Verify" at bounding box center [269, 183] width 376 height 10
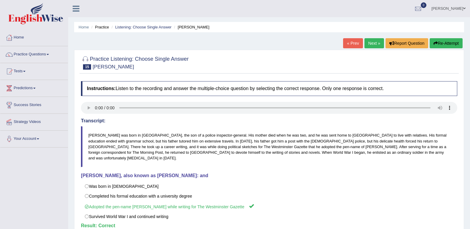
click at [372, 39] on link "Next »" at bounding box center [374, 43] width 20 height 10
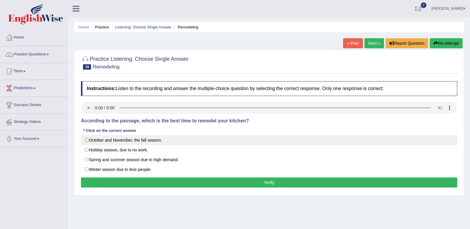
click at [143, 141] on label "October and November, the fall season." at bounding box center [269, 140] width 376 height 10
radio input "true"
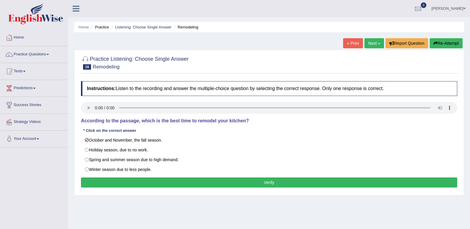
click at [210, 178] on button "Verify" at bounding box center [269, 183] width 376 height 10
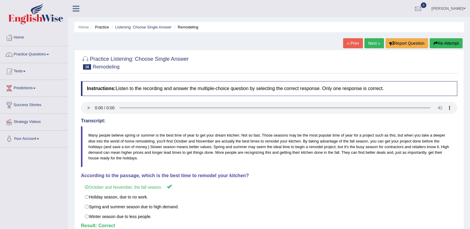
click at [369, 42] on link "Next »" at bounding box center [374, 43] width 20 height 10
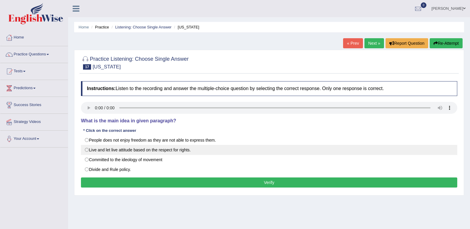
click at [103, 149] on label "Live and let live attitude based on the respect for rights." at bounding box center [269, 150] width 376 height 10
radio input "true"
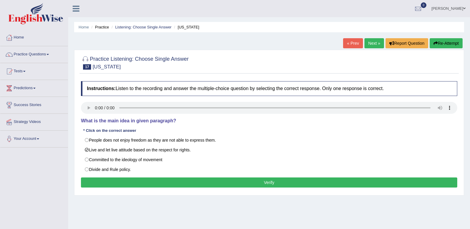
click at [106, 179] on button "Verify" at bounding box center [269, 183] width 376 height 10
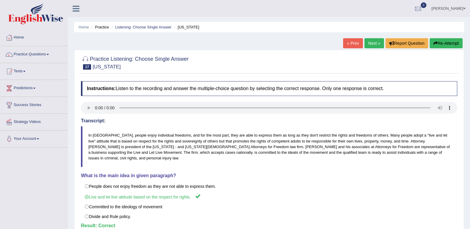
drag, startPoint x: 410, startPoint y: 89, endPoint x: 371, endPoint y: 42, distance: 61.1
click at [371, 42] on div "Home Practice Listening: Choose Single Answer Arizona « Prev Next » Report Ques…" at bounding box center [269, 148] width 402 height 297
click at [376, 46] on link "Next »" at bounding box center [374, 43] width 20 height 10
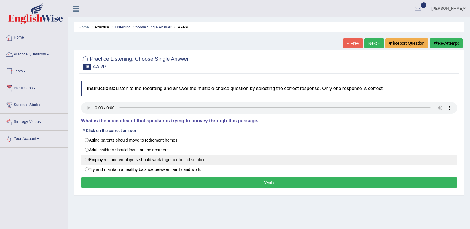
click at [114, 157] on label "Employees and employers should work together to find solution." at bounding box center [269, 160] width 376 height 10
radio input "true"
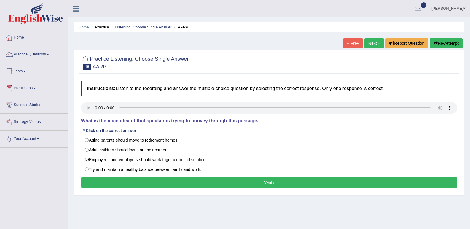
click at [153, 180] on button "Verify" at bounding box center [269, 183] width 376 height 10
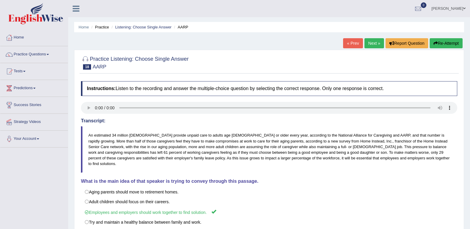
drag, startPoint x: 271, startPoint y: 92, endPoint x: 360, endPoint y: 44, distance: 101.3
click at [357, 44] on div "Home Practice Listening: Choose Single Answer AARP « Prev Next » Report Questio…" at bounding box center [269, 148] width 402 height 297
